Goal: Check status: Check status

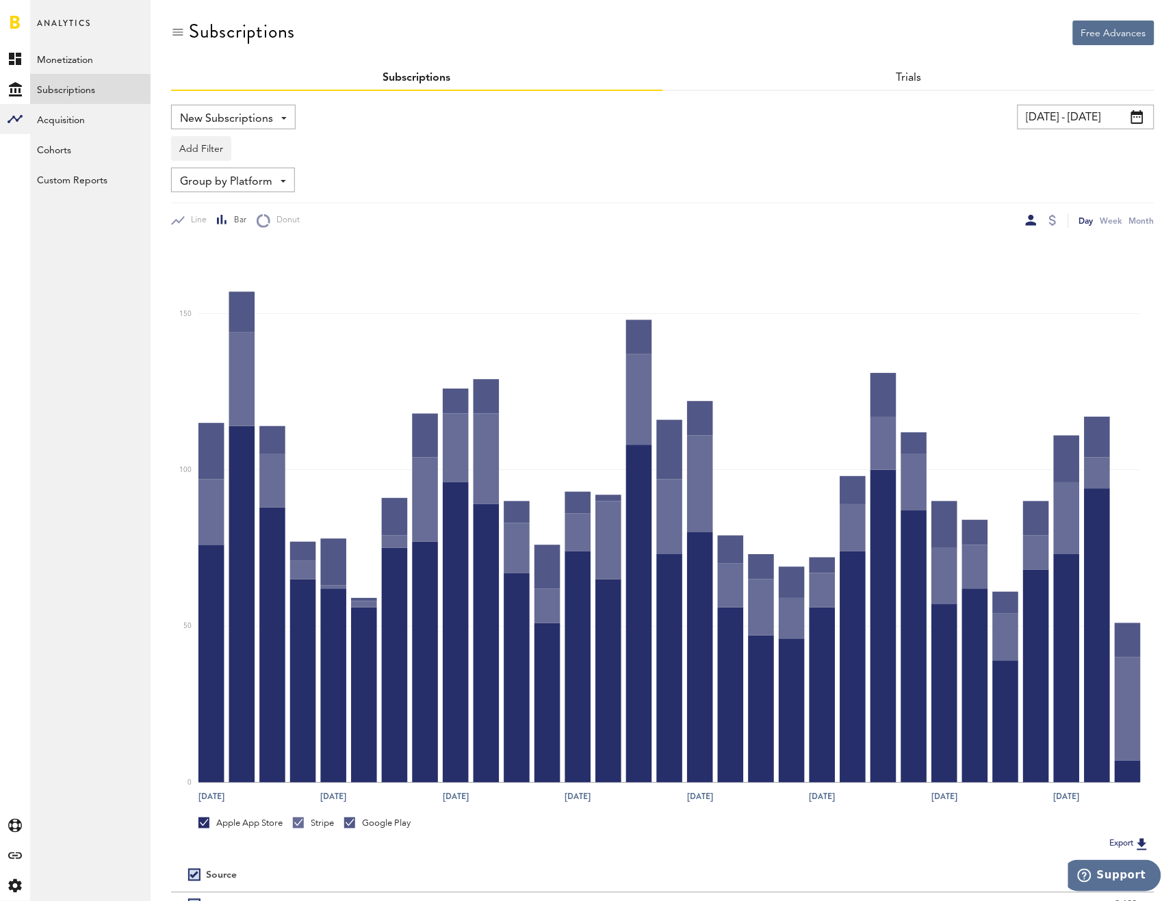
click at [1003, 108] on div "[DATE] - [DATE] Last 30 days Last 90 days Last 180 days Last 2 years previous […" at bounding box center [906, 117] width 498 height 25
click at [1080, 112] on input "[DATE] - [DATE]" at bounding box center [1085, 117] width 137 height 25
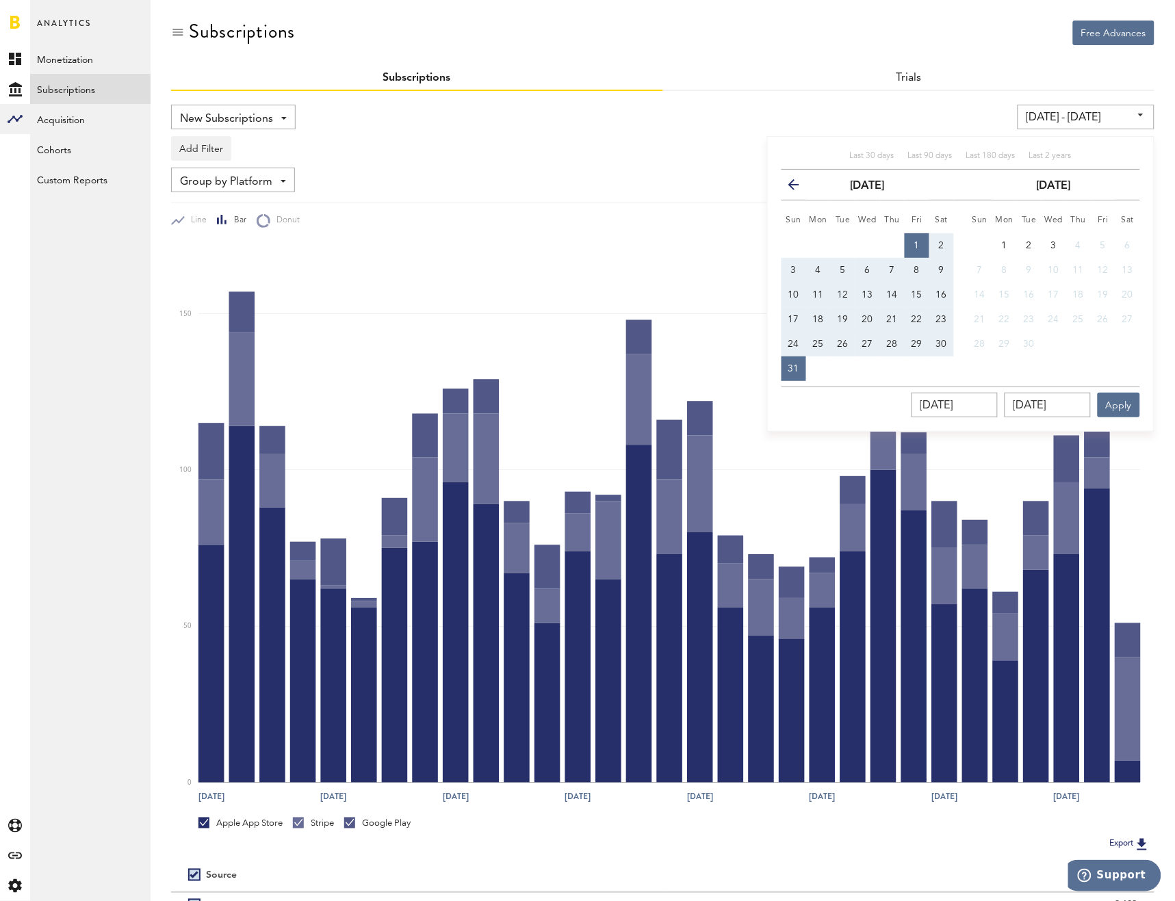
click at [635, 116] on div "New Subscriptions Revenue MRR Actives Trial Status Billing Retries New Subscrip…" at bounding box center [414, 117] width 486 height 25
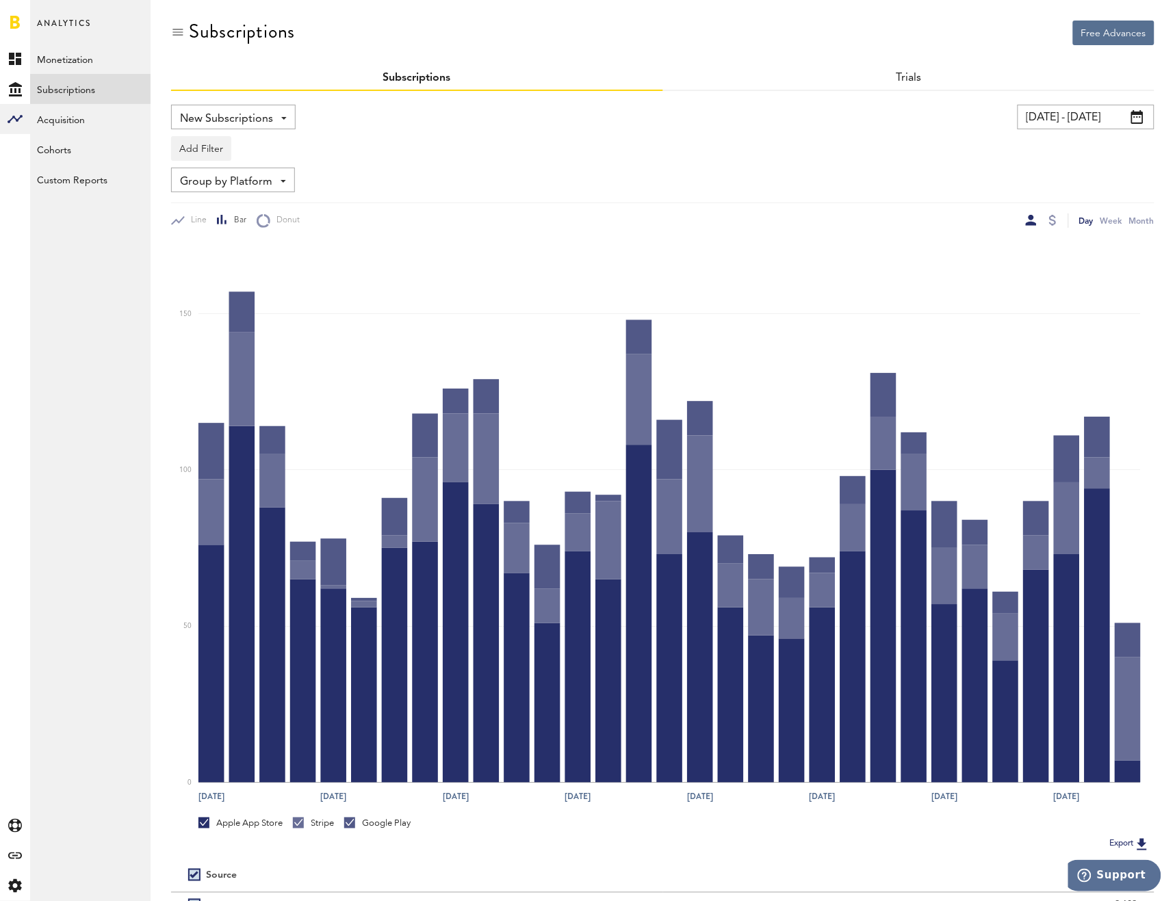
click at [1037, 114] on input "[DATE] - [DATE]" at bounding box center [1085, 117] width 137 height 25
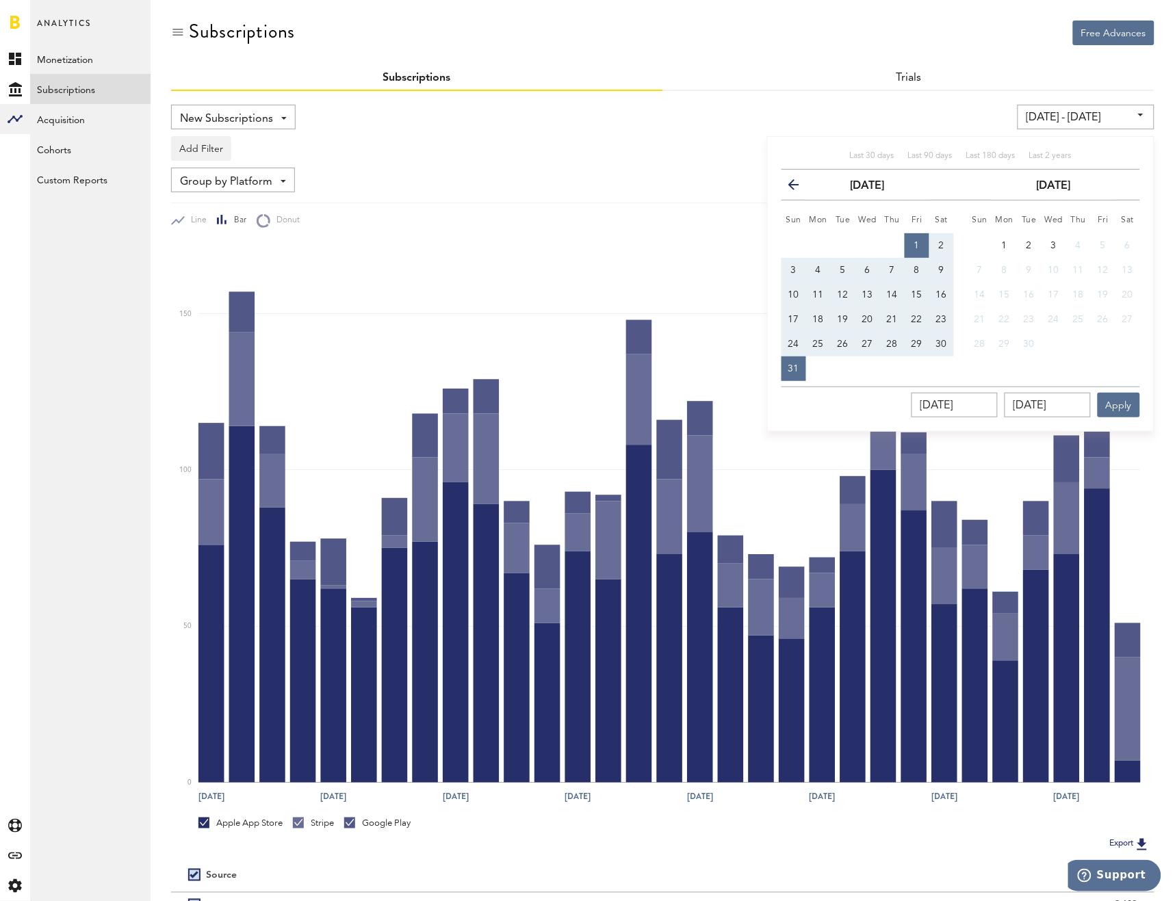
click at [909, 250] on button "1" at bounding box center [917, 245] width 25 height 25
type input "08/01/25 - 08/01/25"
type input "[DATE]"
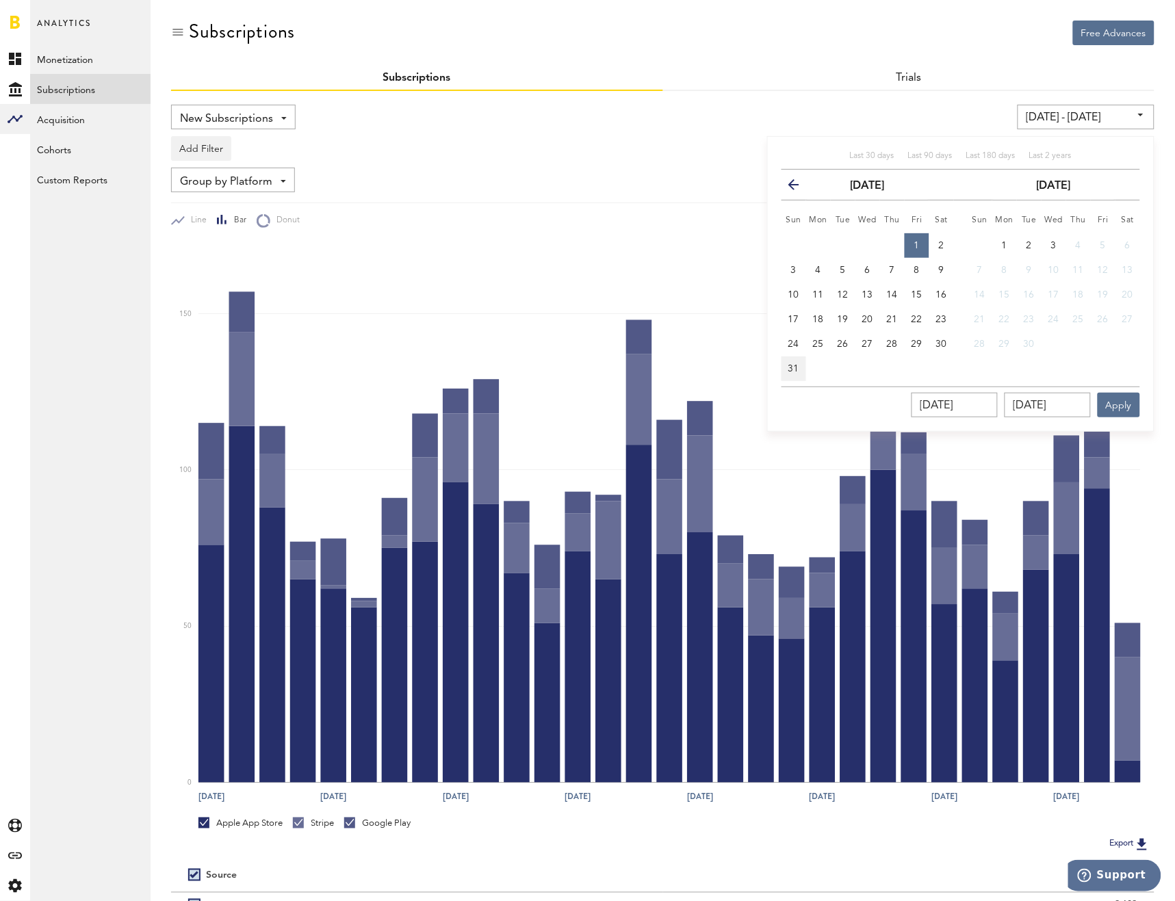
click at [796, 356] on button "31" at bounding box center [793, 368] width 25 height 25
type input "[DATE] - [DATE]"
type input "[DATE]"
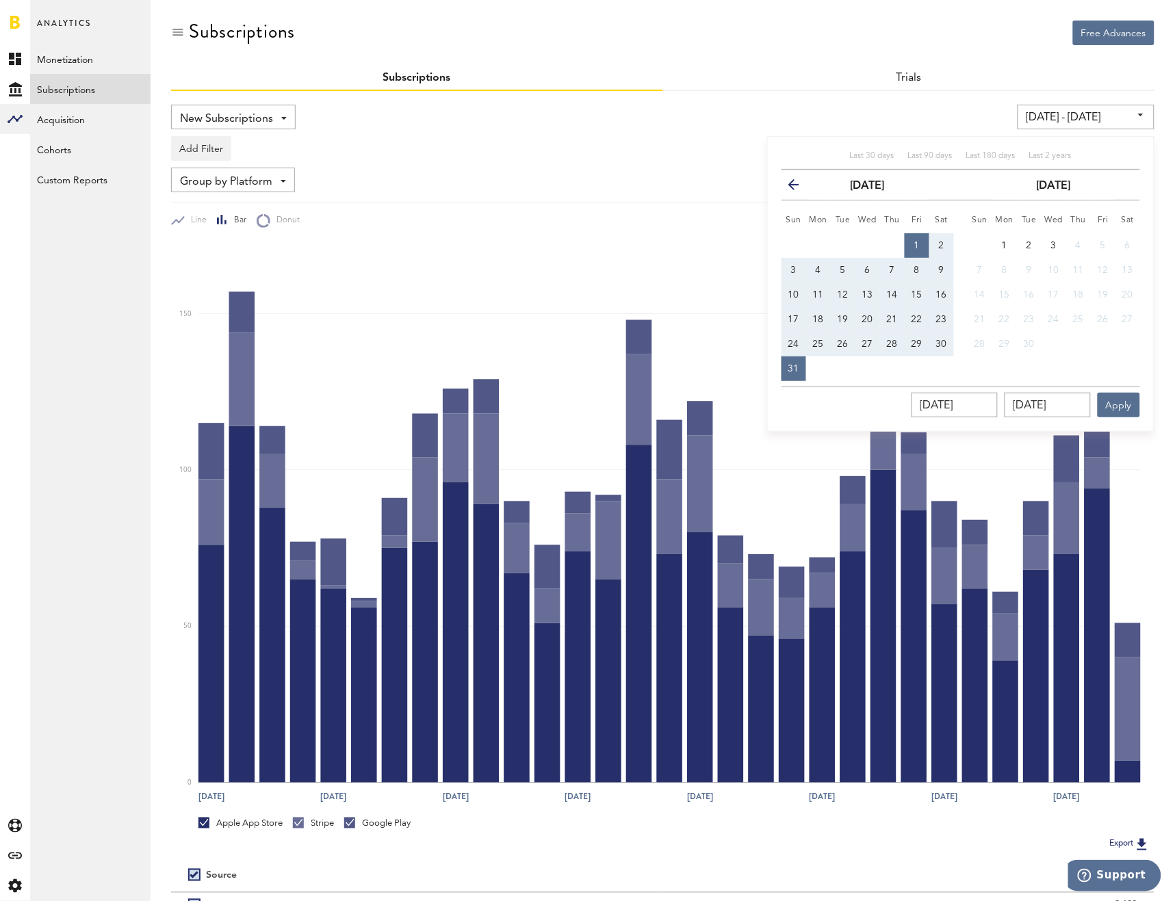
click at [1143, 404] on div "Last 30 days Last 90 days Last 180 days Last 2 years previous August 2025 next …" at bounding box center [960, 284] width 387 height 296
click at [1123, 398] on button "Apply" at bounding box center [1118, 405] width 42 height 25
